Goal: Task Accomplishment & Management: Use online tool/utility

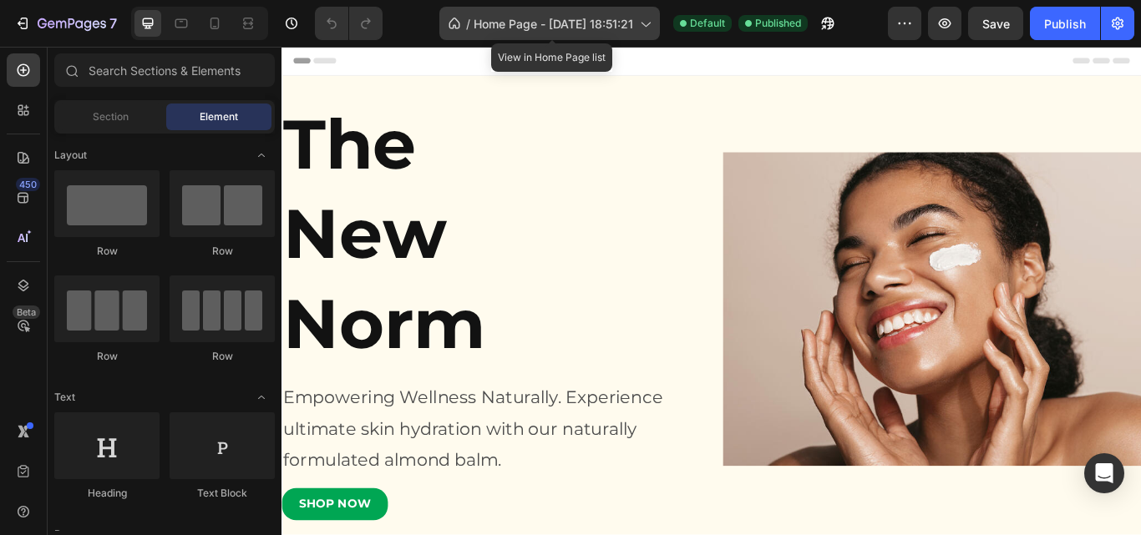
click at [580, 21] on span "Home Page - [DATE] 18:51:21" at bounding box center [554, 24] width 160 height 18
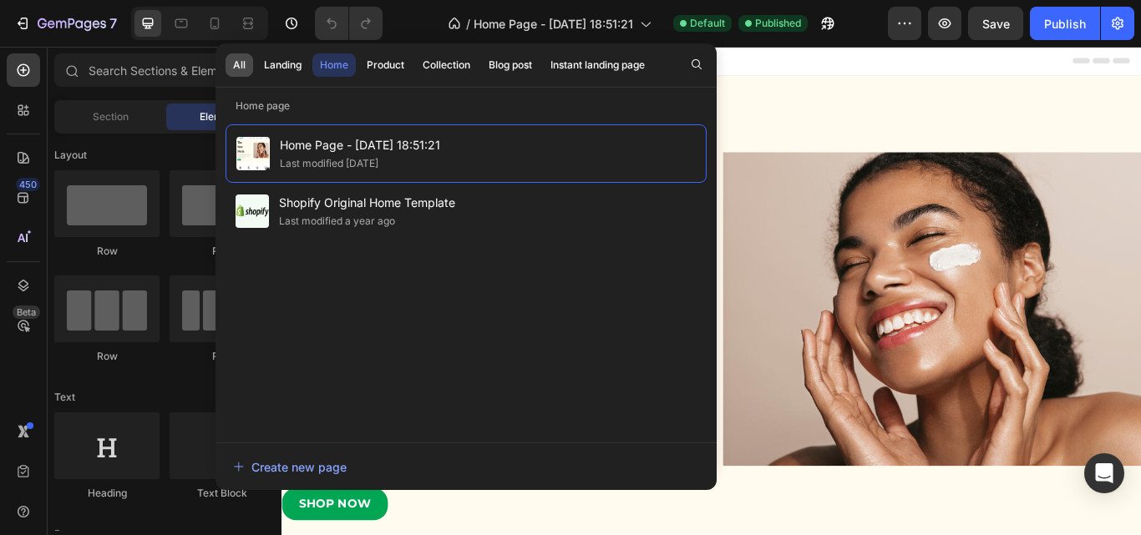
click at [241, 65] on div "All" at bounding box center [239, 65] width 13 height 15
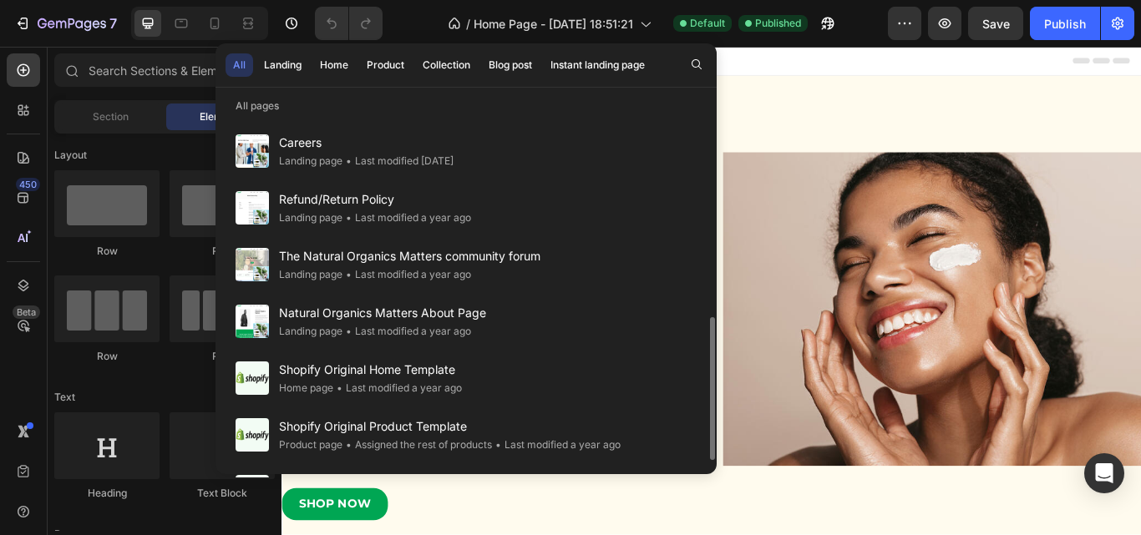
scroll to position [514, 0]
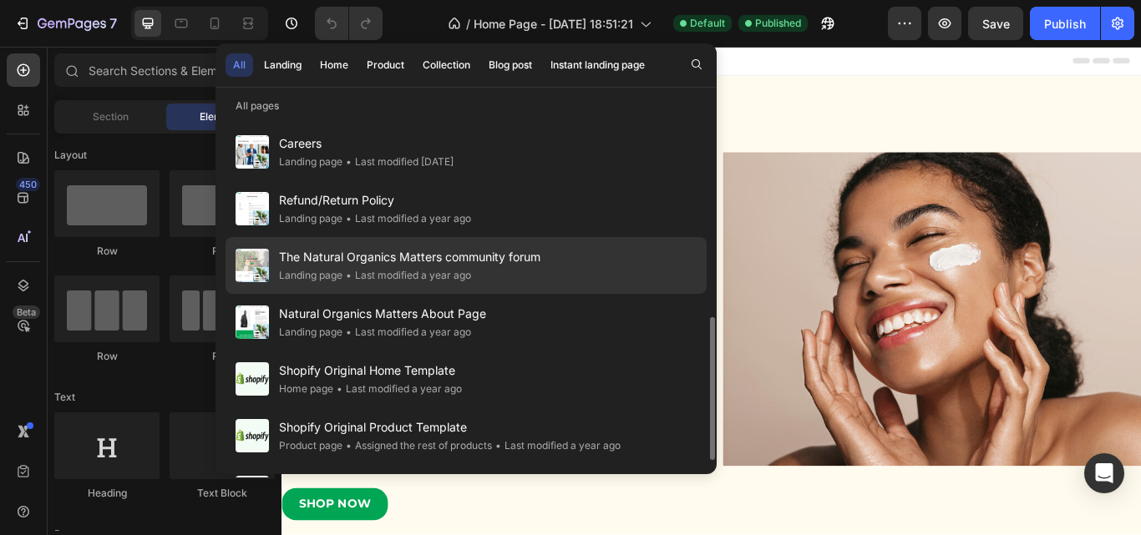
click at [340, 263] on span "The Natural Organics Matters community forum" at bounding box center [409, 257] width 261 height 20
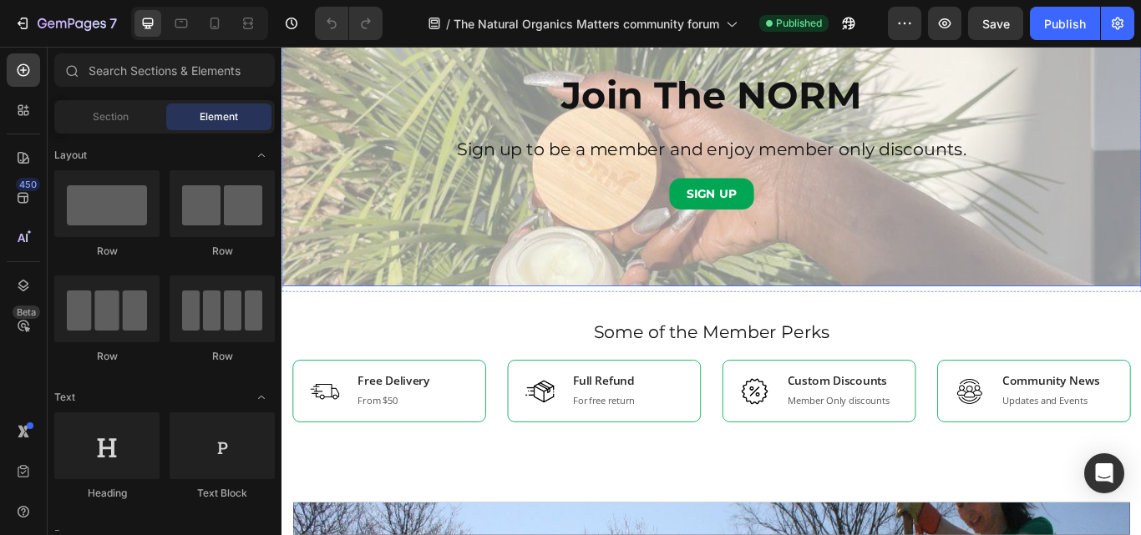
scroll to position [97, 0]
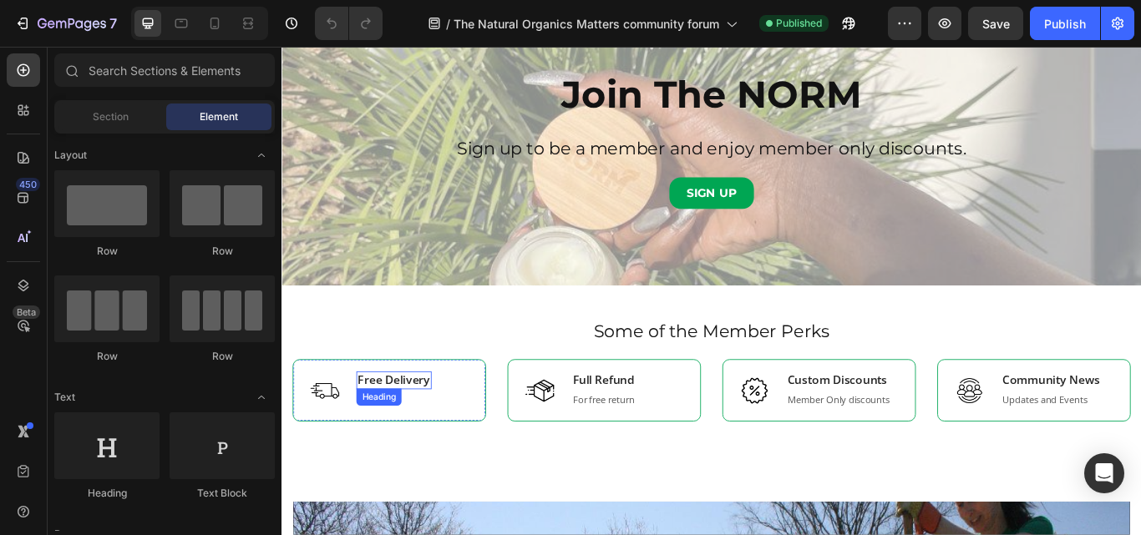
click at [388, 435] on p "Free Delivery" at bounding box center [412, 437] width 84 height 18
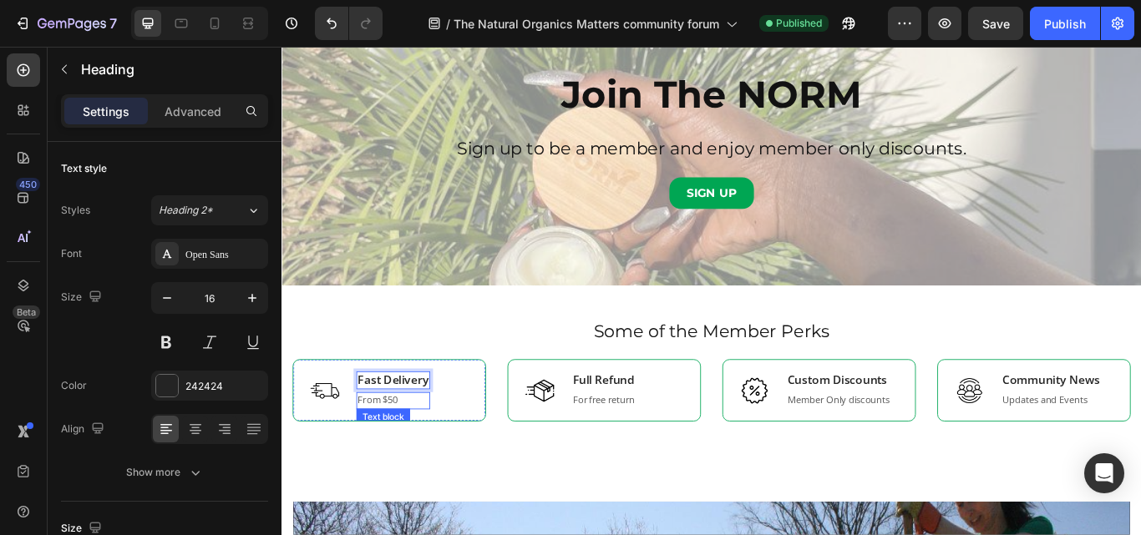
click at [392, 459] on p "From $50" at bounding box center [411, 460] width 83 height 17
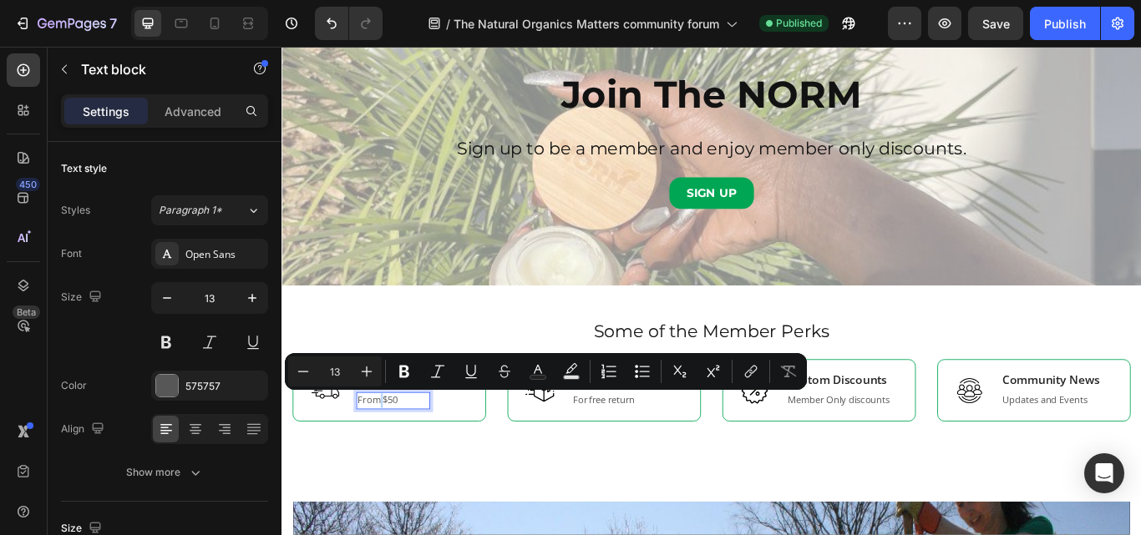
click at [392, 459] on p "From $50" at bounding box center [411, 460] width 83 height 17
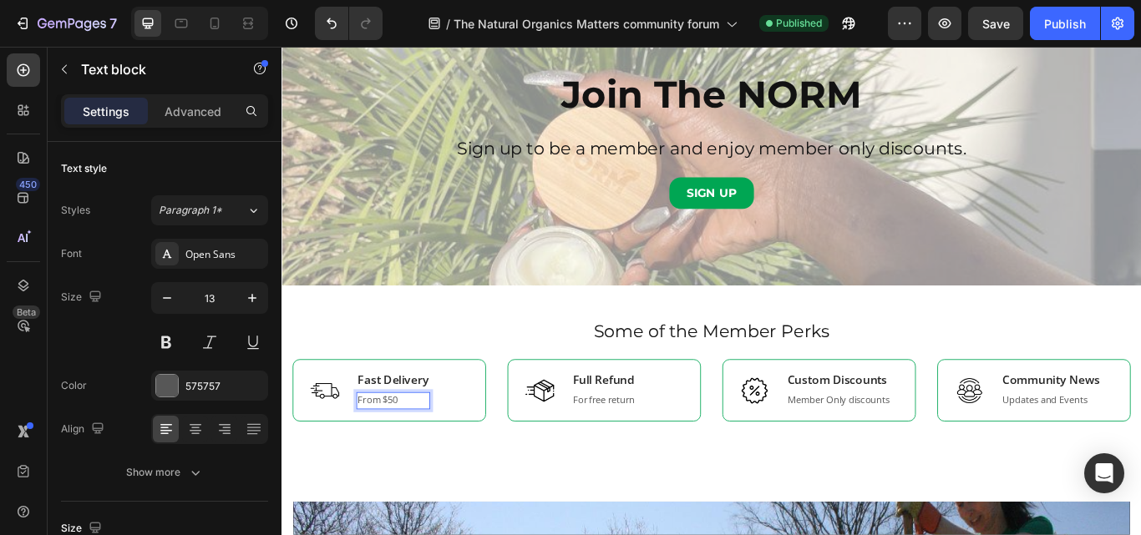
click at [392, 459] on p "From $50" at bounding box center [411, 460] width 83 height 17
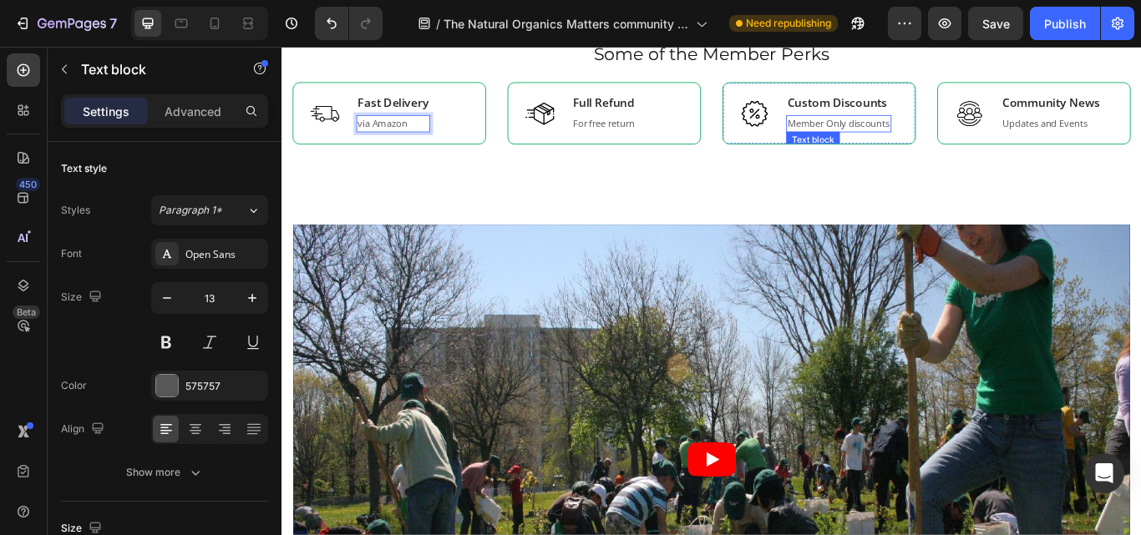
scroll to position [422, 0]
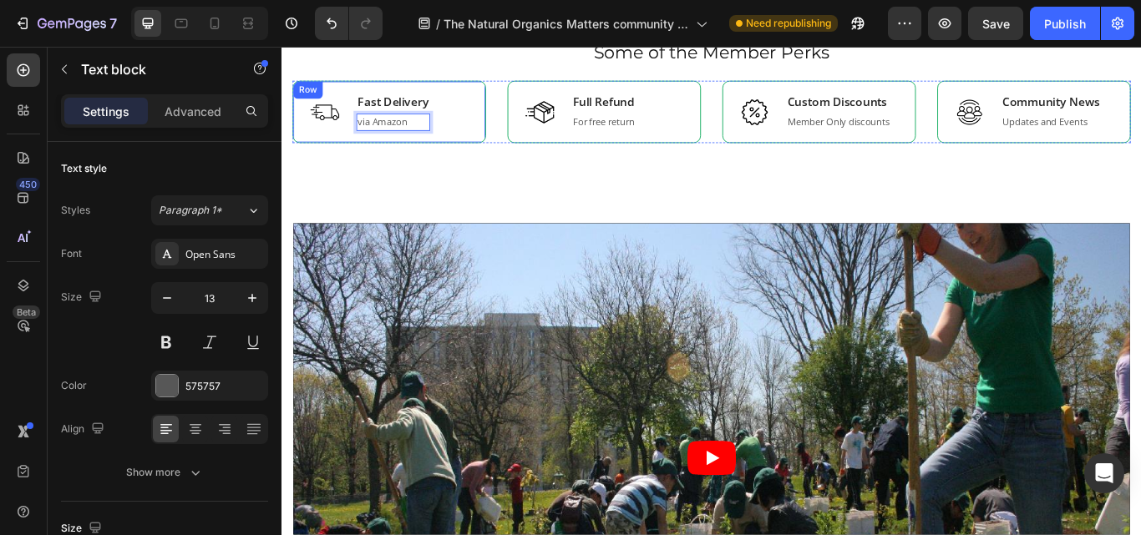
click at [497, 137] on div "Image Fast Delivery Heading via Amazon Text block 0 Row" at bounding box center [406, 123] width 225 height 72
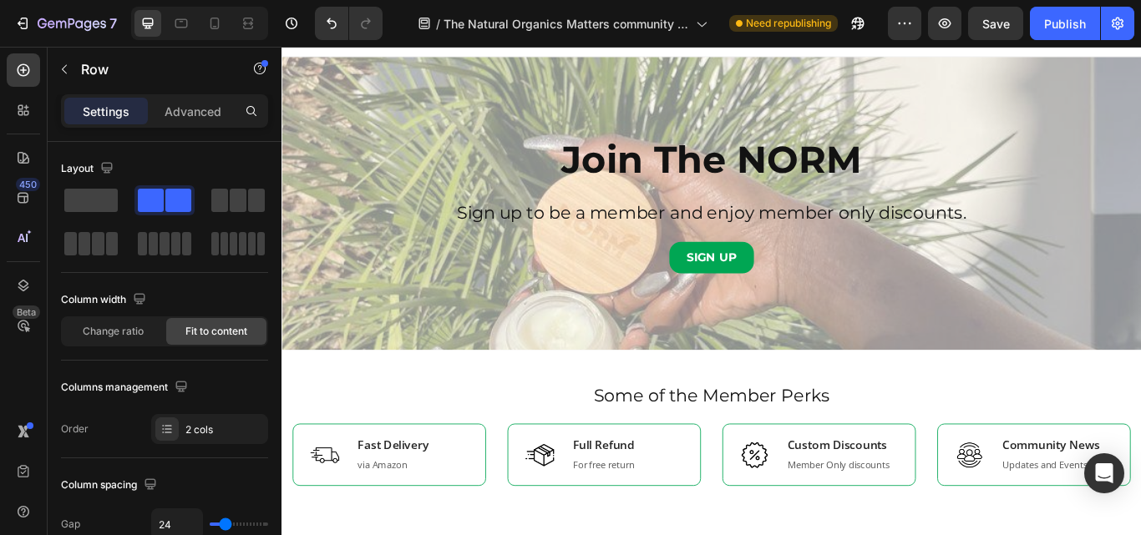
scroll to position [0, 0]
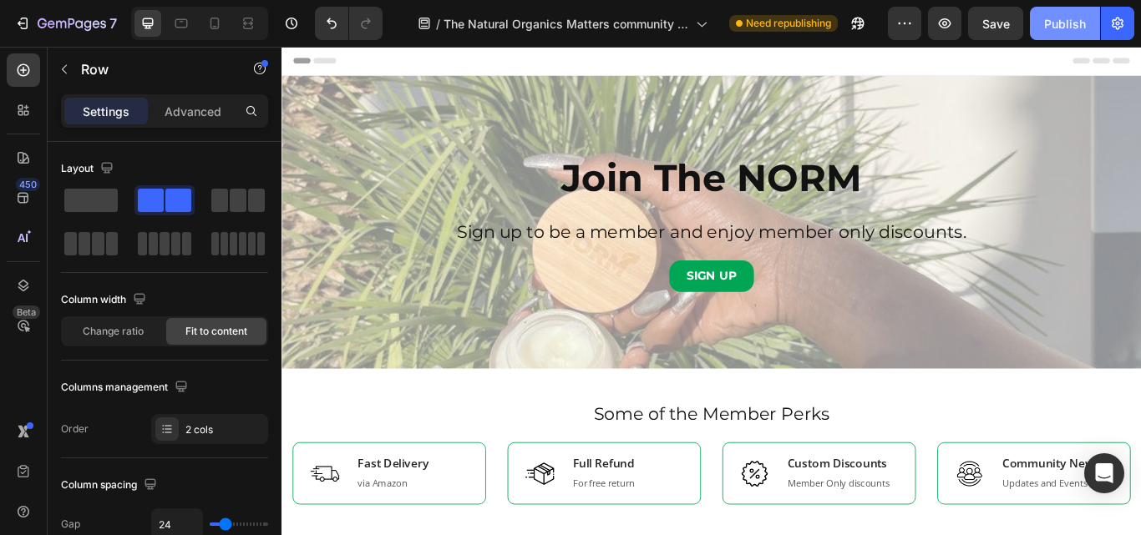
click at [1060, 23] on div "Publish" at bounding box center [1065, 24] width 42 height 18
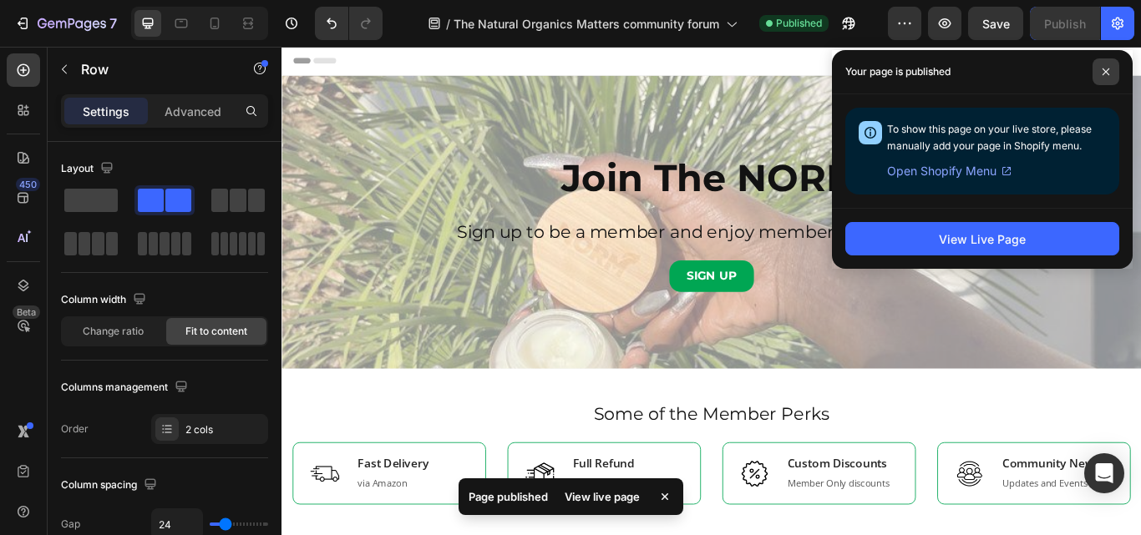
click at [1116, 77] on span at bounding box center [1105, 71] width 27 height 27
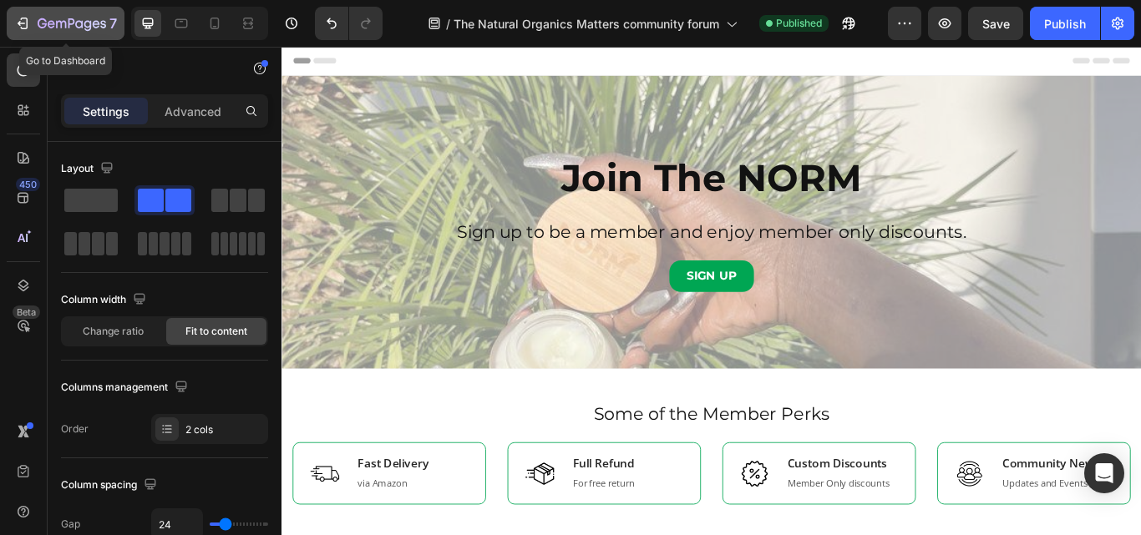
click at [49, 21] on icon "button" at bounding box center [72, 25] width 68 height 14
